Goal: Transaction & Acquisition: Purchase product/service

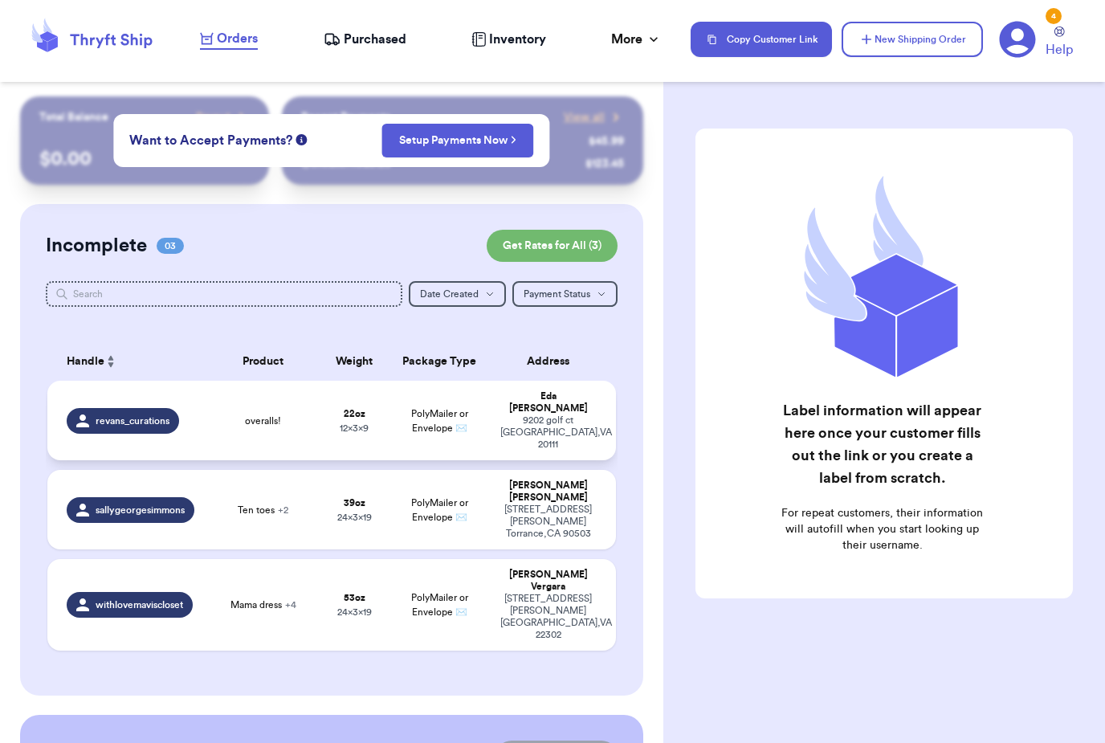
click at [153, 418] on span "revans_curations" at bounding box center [133, 420] width 74 height 13
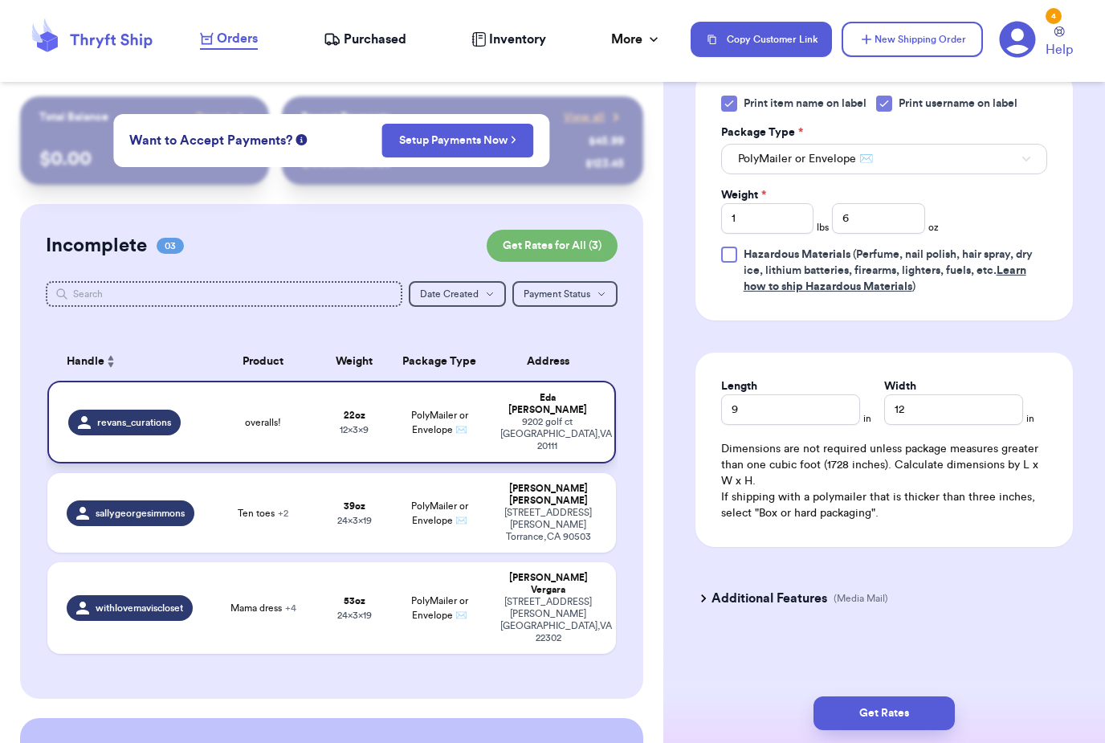
scroll to position [735, 0]
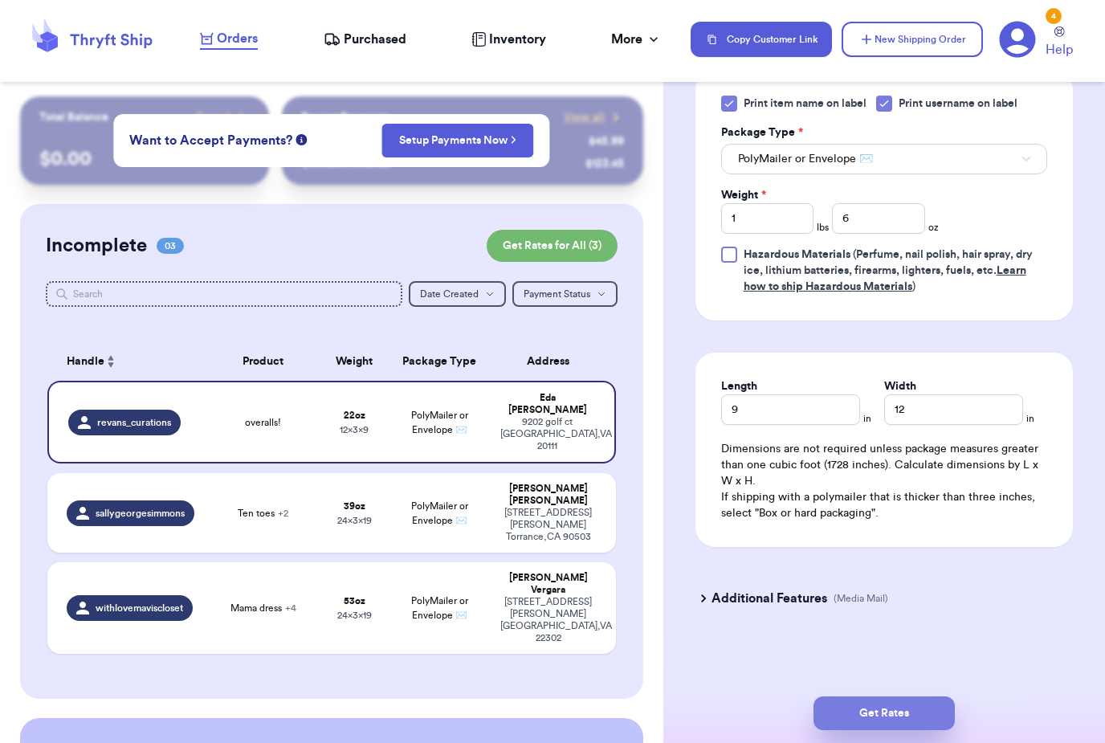
click at [908, 696] on button "Get Rates" at bounding box center [884, 713] width 141 height 34
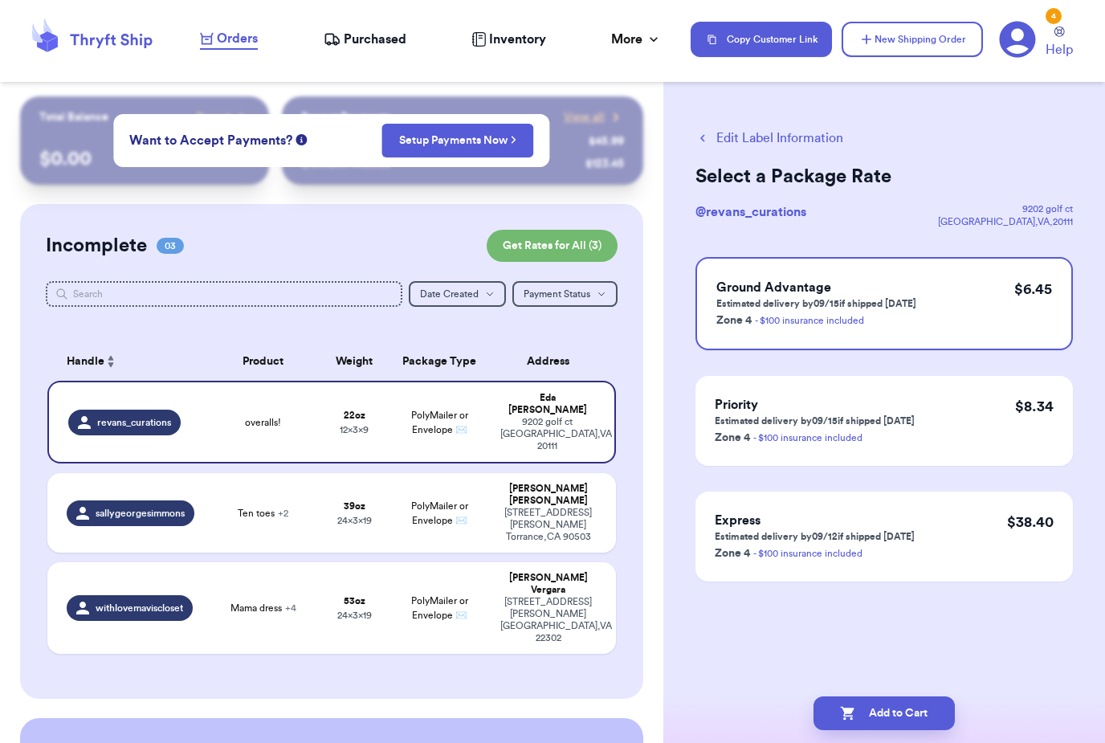
scroll to position [0, 0]
click at [895, 696] on button "Add to Cart" at bounding box center [884, 713] width 141 height 34
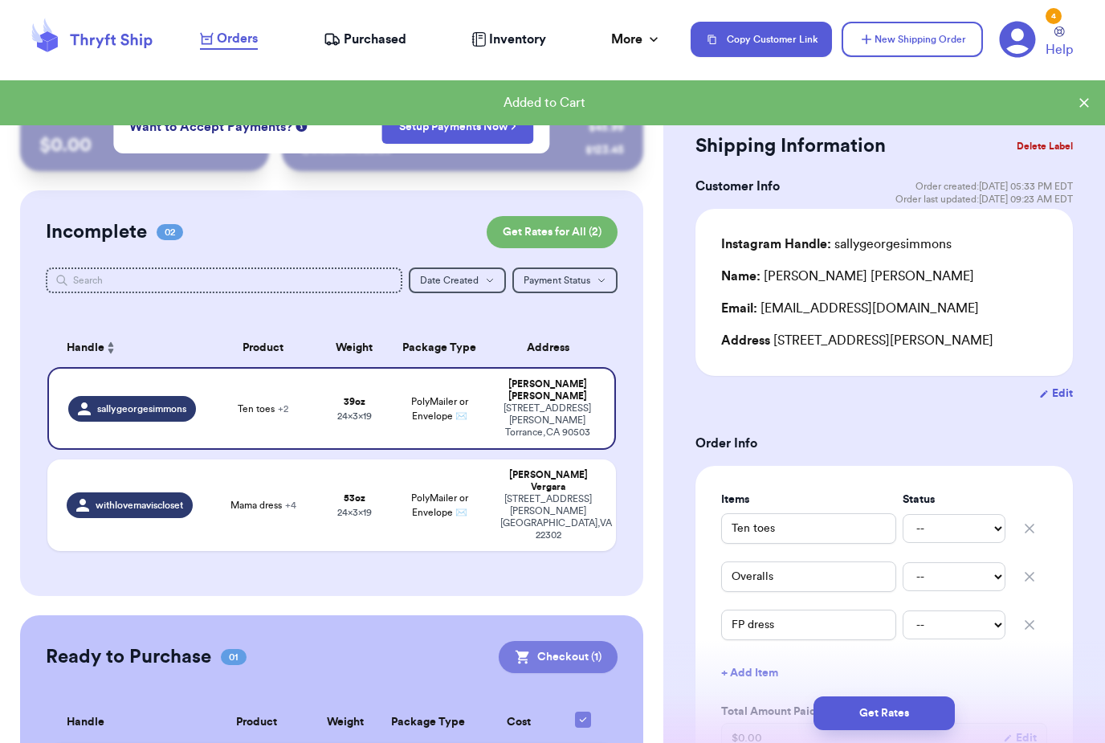
click at [581, 641] on button "Checkout ( 1 )" at bounding box center [558, 657] width 119 height 32
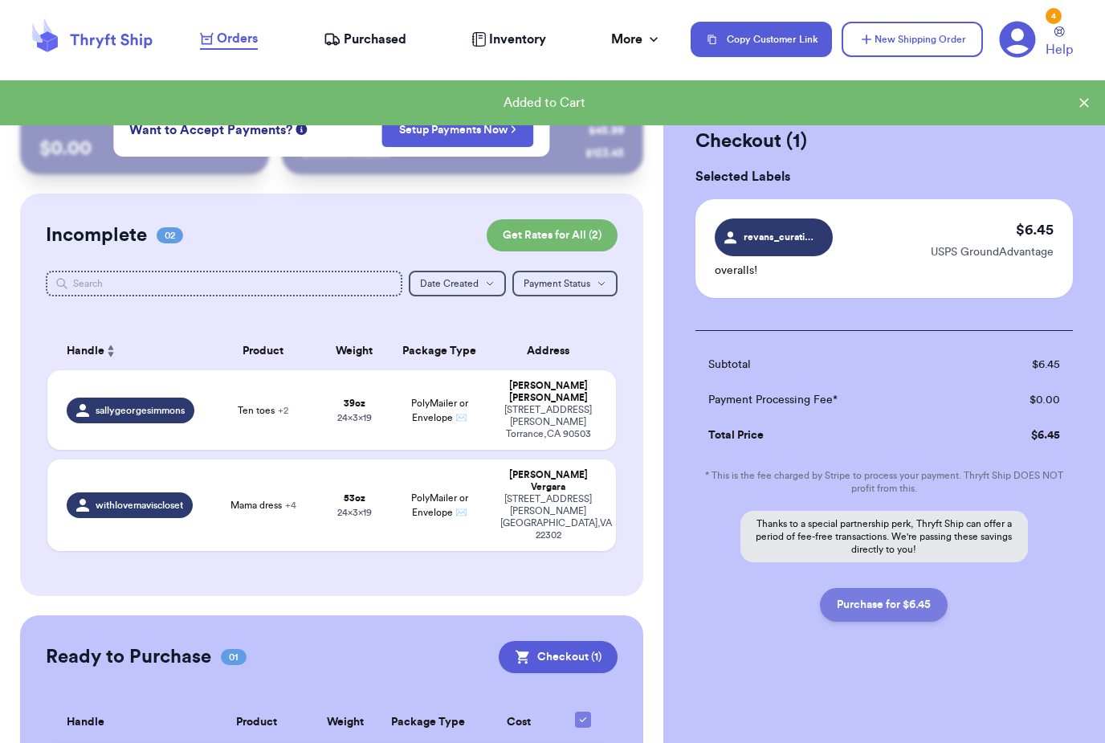
click at [894, 606] on button "Purchase for $6.45" at bounding box center [884, 605] width 128 height 34
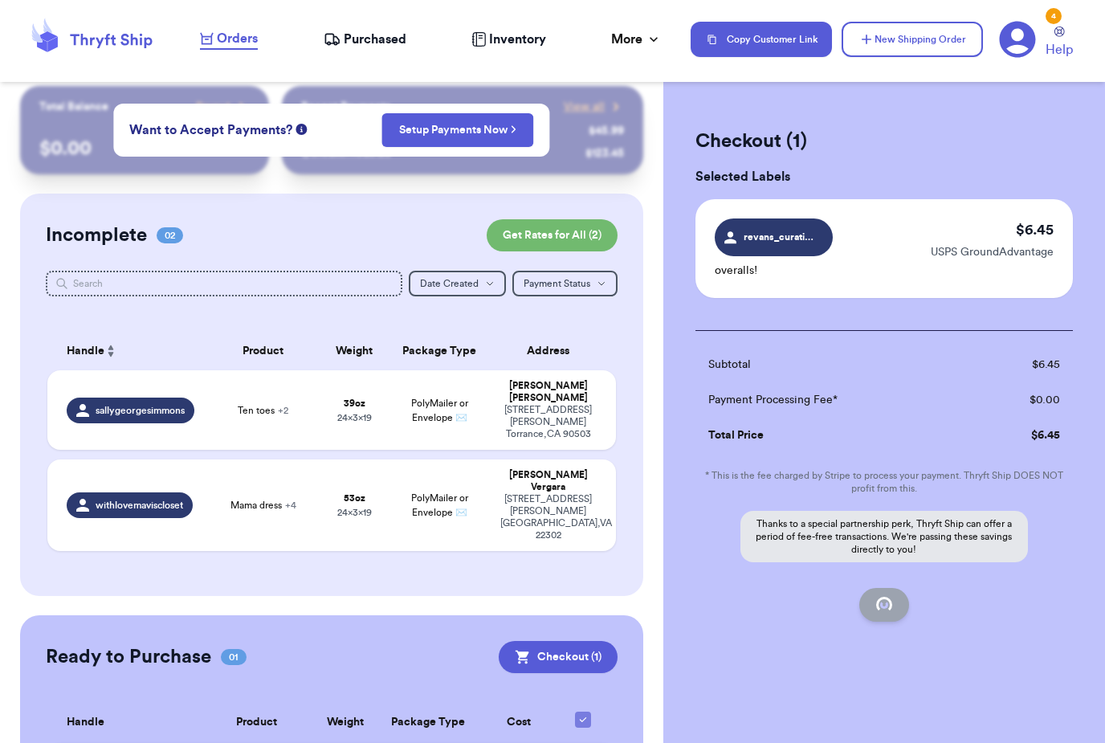
checkbox input "false"
checkbox input "true"
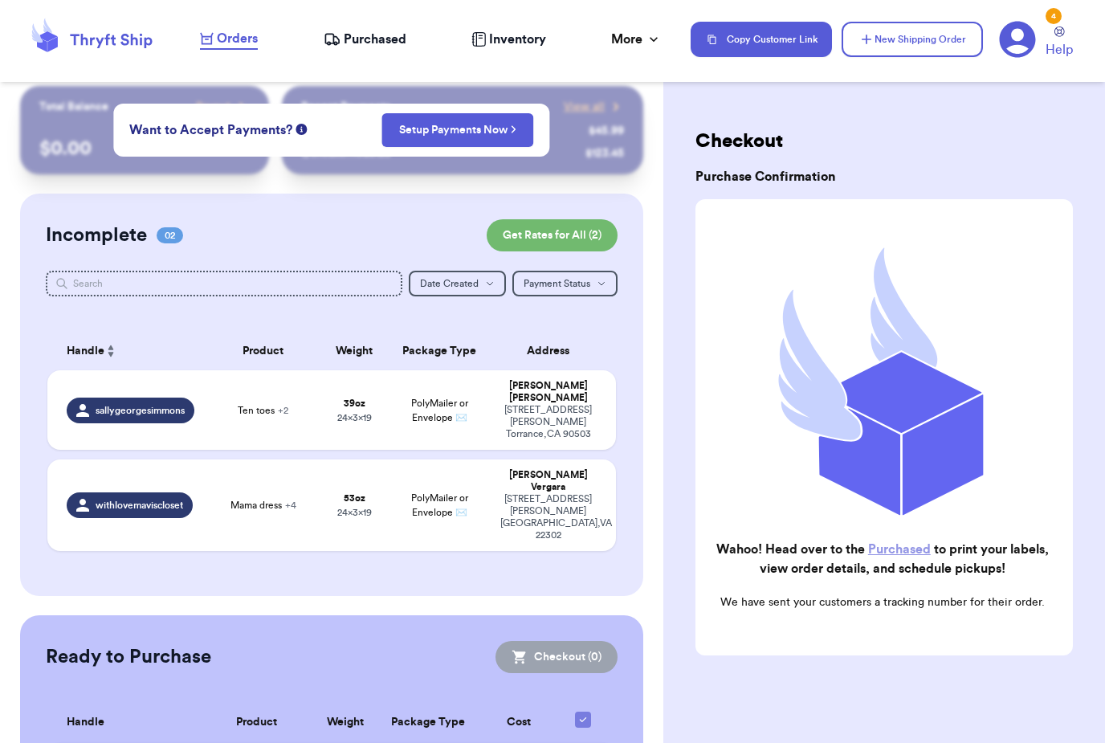
scroll to position [7, 0]
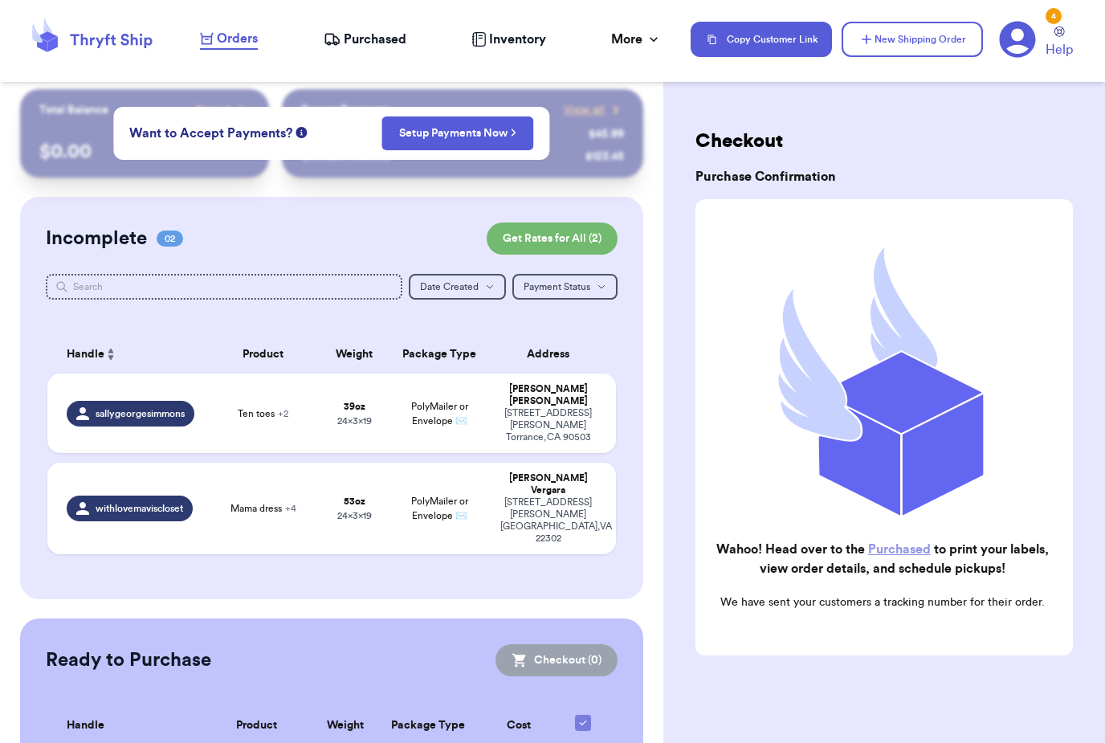
click at [908, 549] on link "Purchased" at bounding box center [899, 549] width 63 height 13
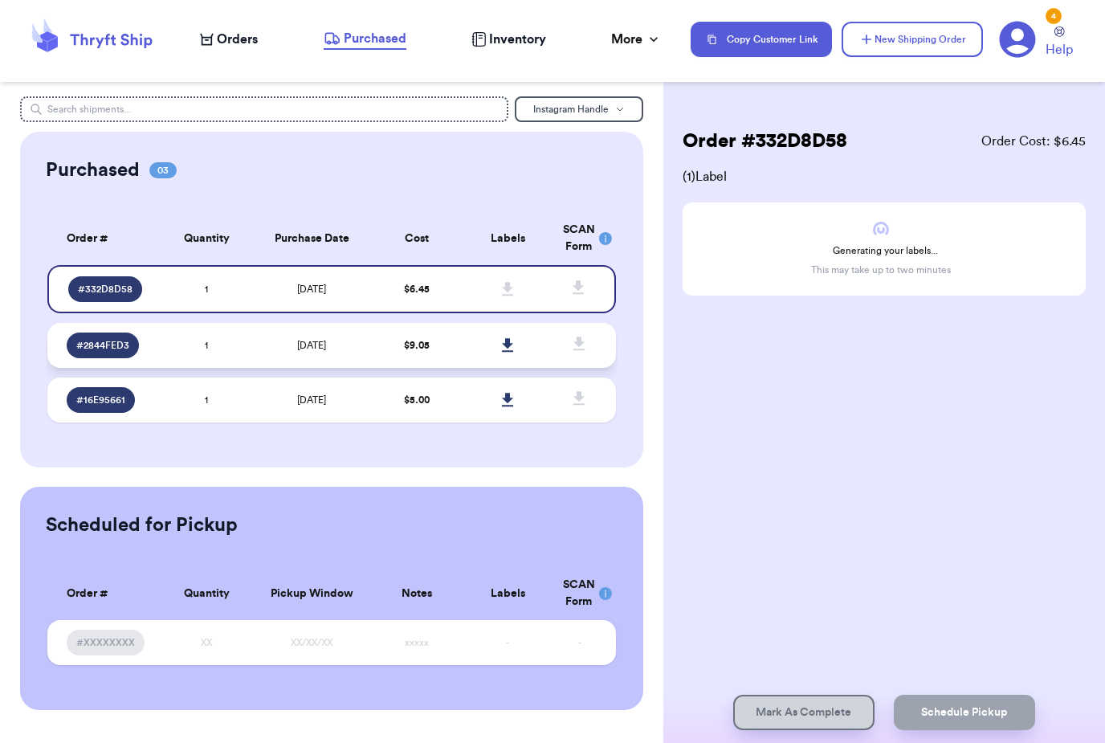
click at [470, 357] on td at bounding box center [508, 345] width 91 height 45
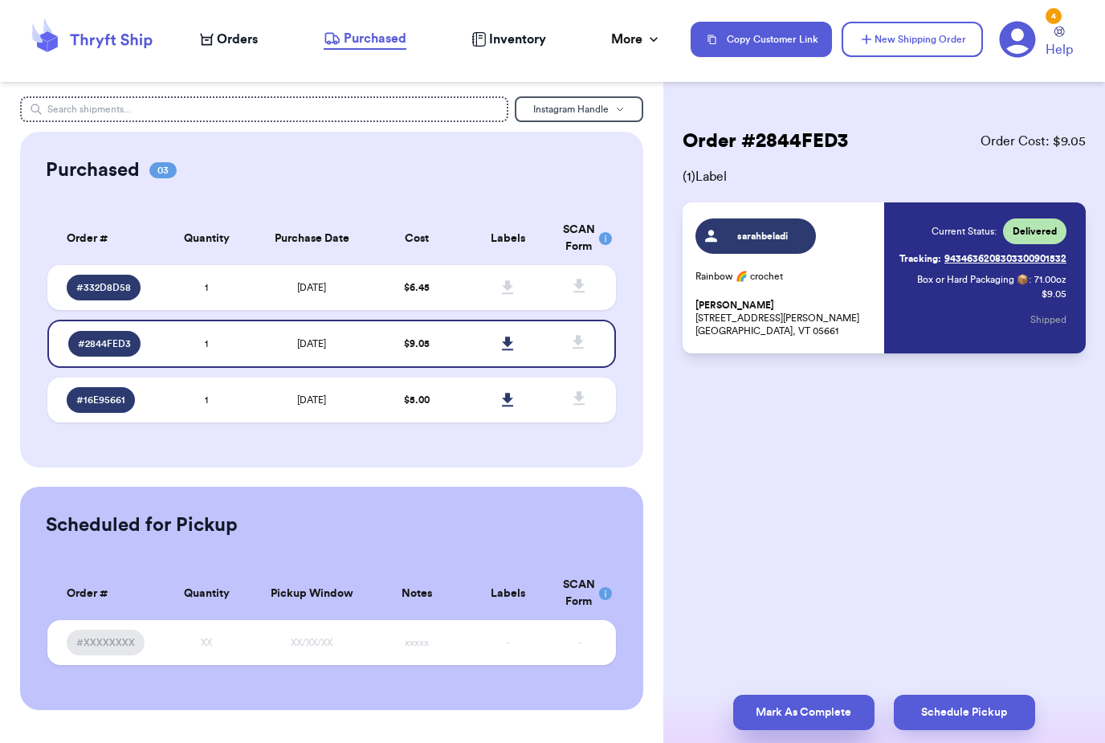
click at [817, 696] on button "Mark As Complete" at bounding box center [803, 712] width 141 height 35
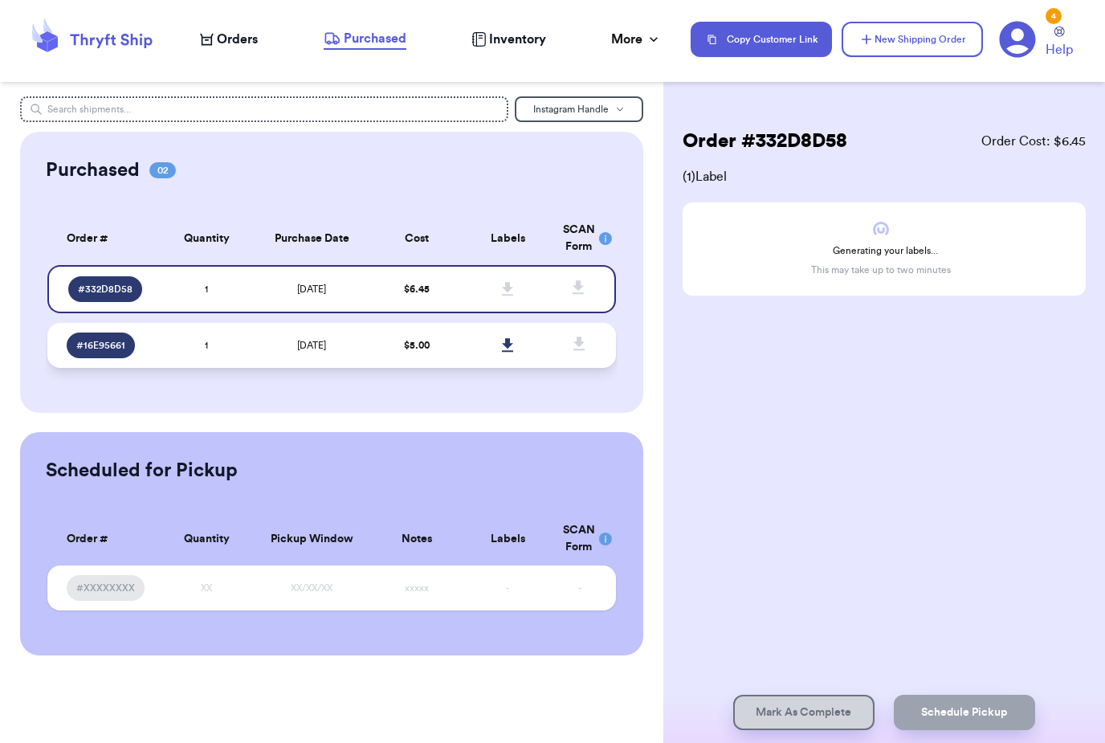
click at [475, 357] on td at bounding box center [508, 345] width 91 height 45
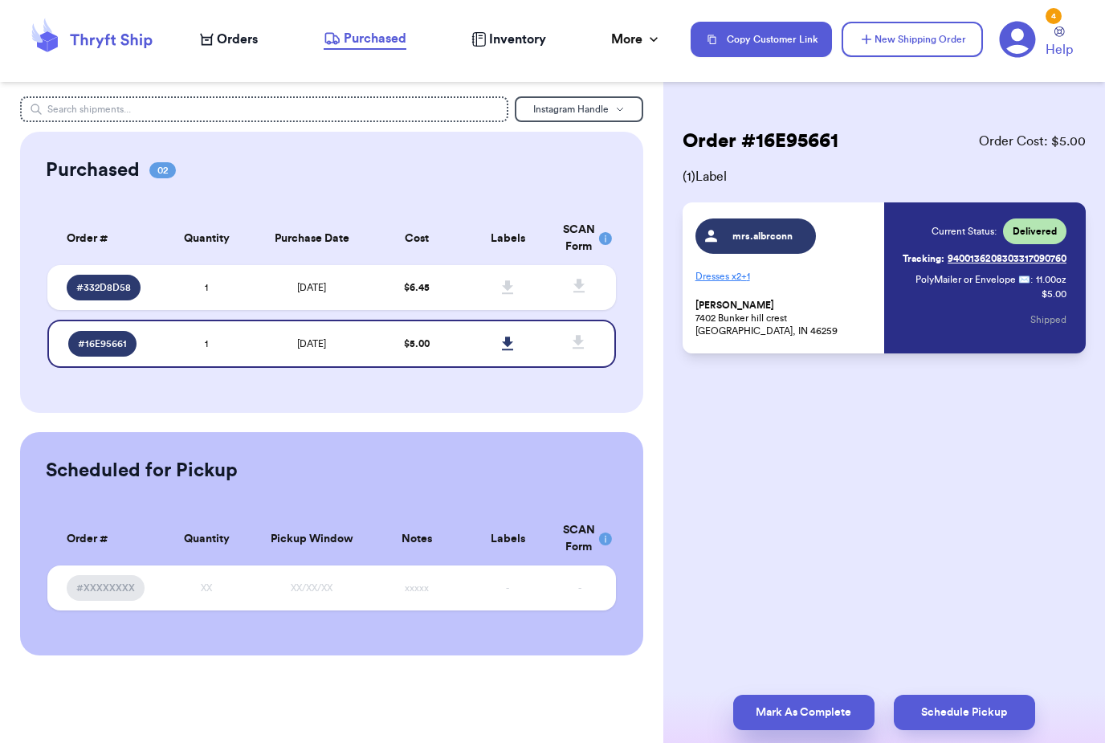
click at [800, 695] on button "Mark As Complete" at bounding box center [803, 712] width 141 height 35
